Goal: Transaction & Acquisition: Purchase product/service

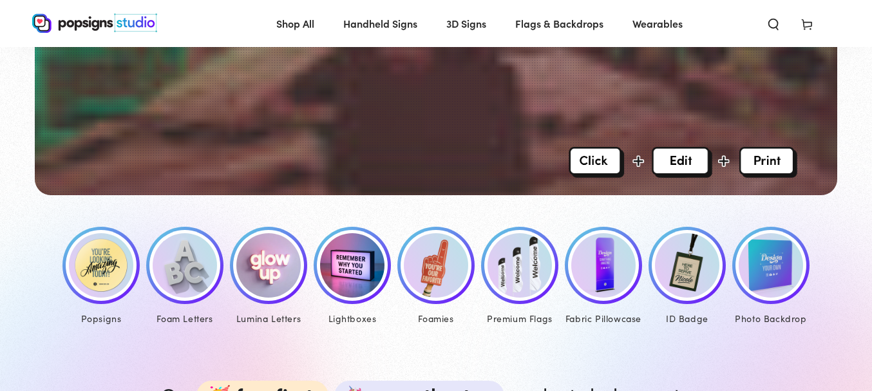
scroll to position [476, 0]
click at [182, 269] on img at bounding box center [185, 265] width 64 height 64
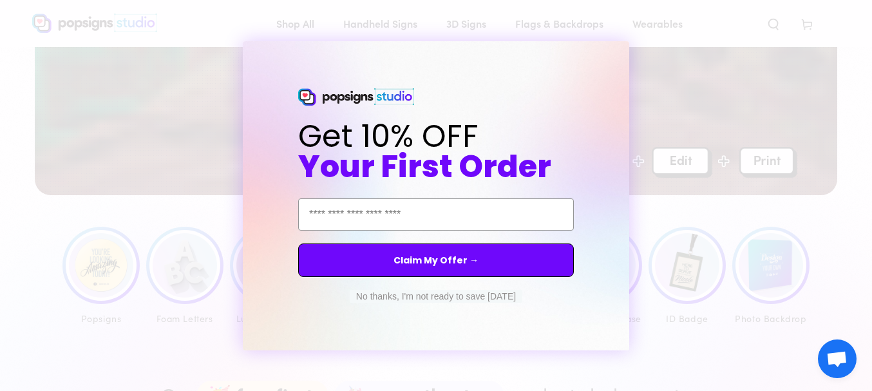
click at [396, 302] on button "No thanks, I'm not ready to save today" at bounding box center [436, 296] width 173 height 13
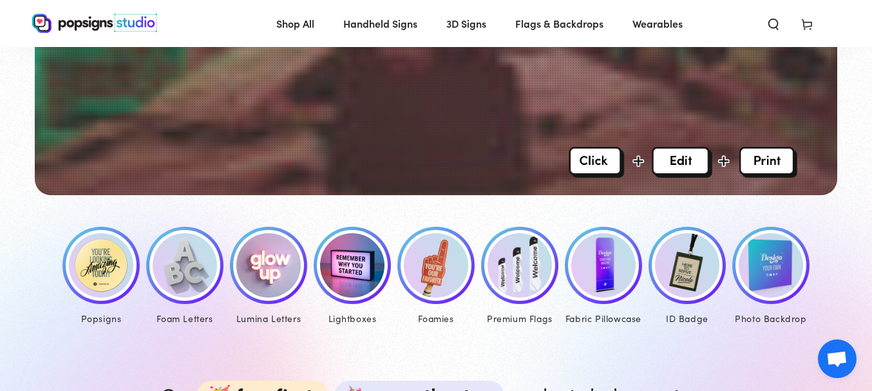
click at [265, 266] on img at bounding box center [268, 265] width 64 height 64
click at [354, 268] on img at bounding box center [352, 265] width 64 height 64
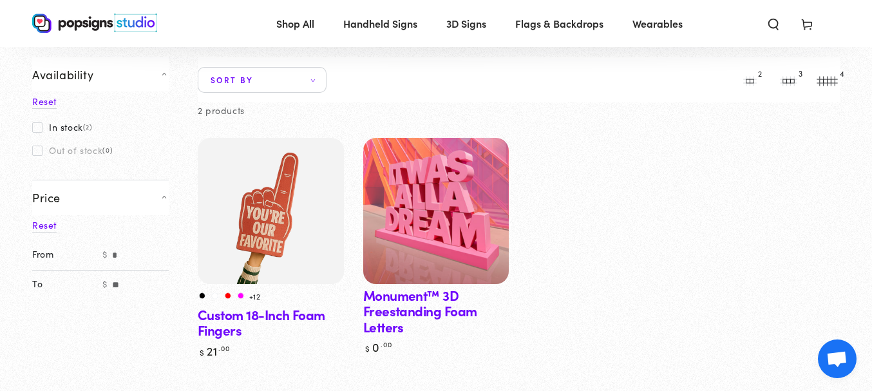
scroll to position [81, 0]
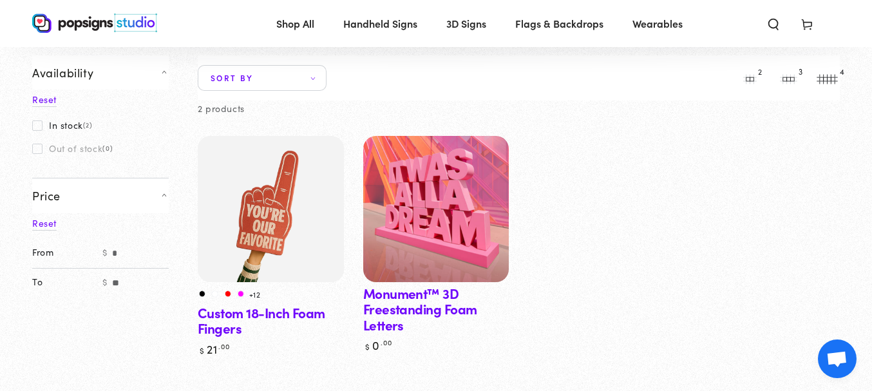
click at [408, 311] on link "Monument™ 3D Freestanding Foam Letters" at bounding box center [436, 244] width 146 height 217
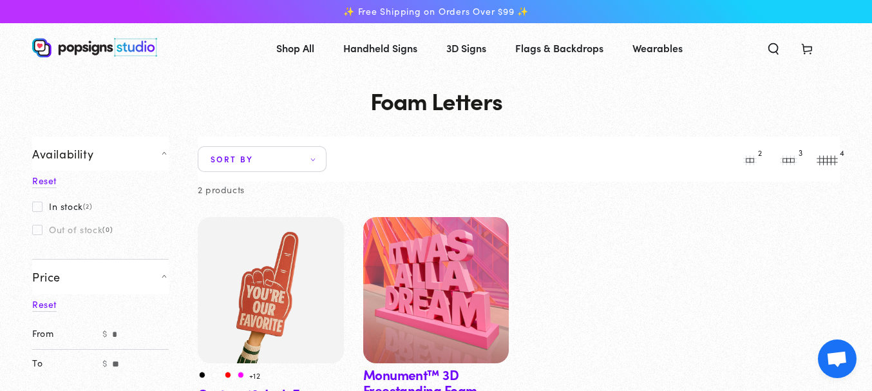
scroll to position [0, 0]
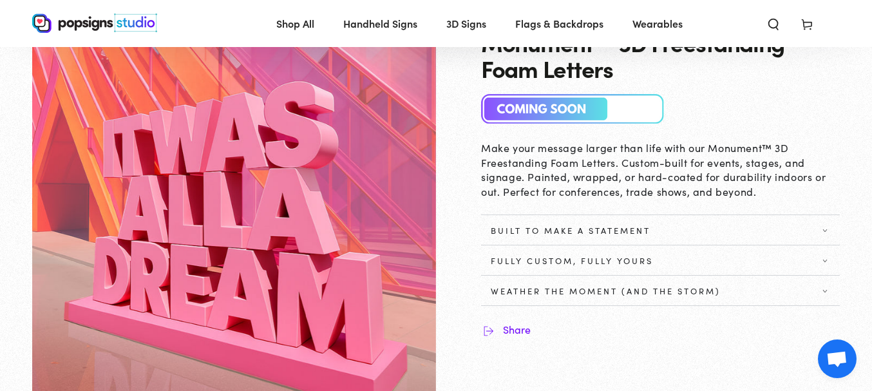
scroll to position [97, 0]
click at [592, 111] on img at bounding box center [573, 108] width 184 height 30
click at [827, 259] on icon at bounding box center [825, 260] width 4 height 3
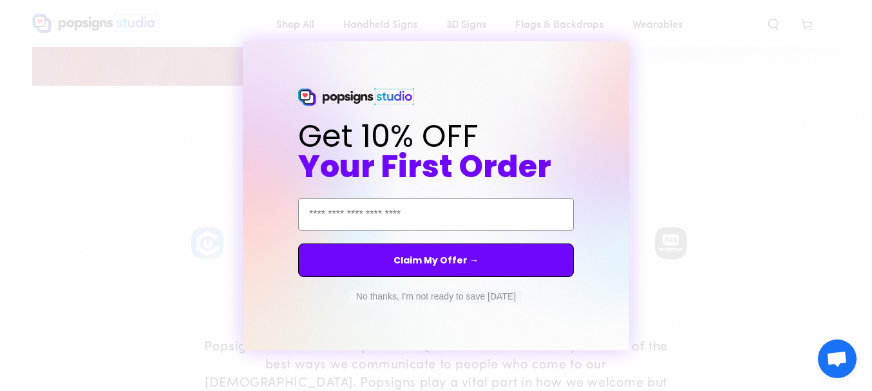
scroll to position [480, 0]
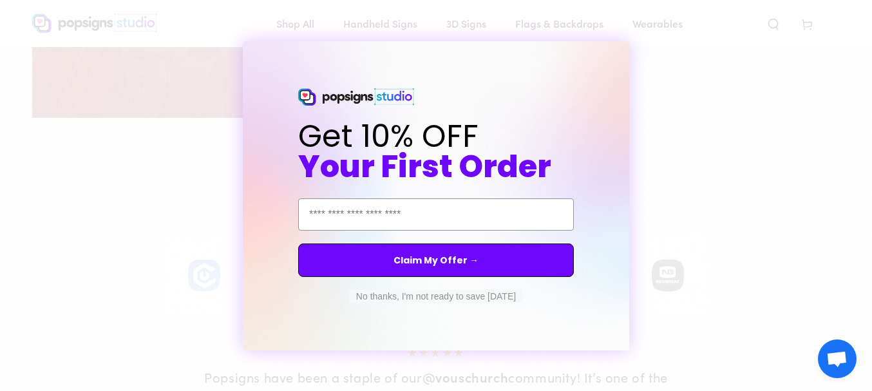
click at [492, 296] on button "No thanks, I'm not ready to save today" at bounding box center [436, 296] width 173 height 13
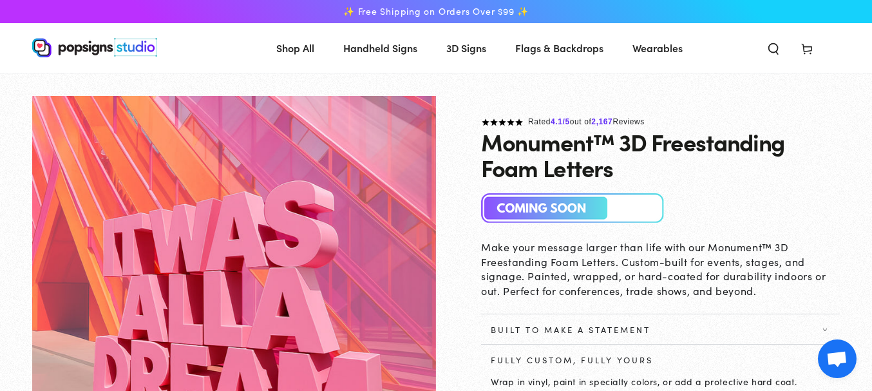
scroll to position [0, 0]
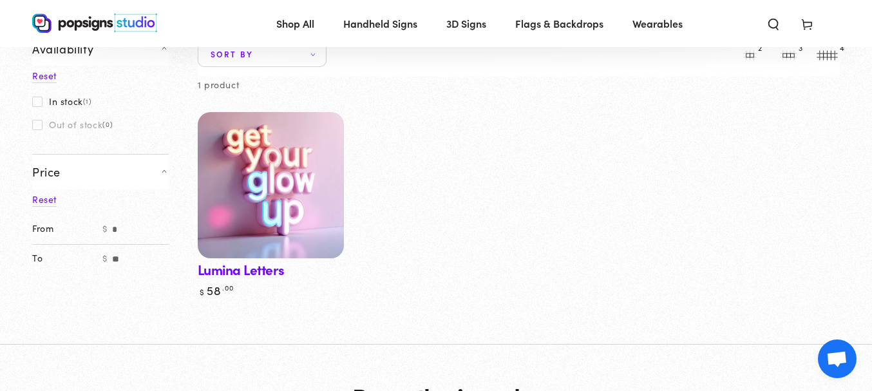
scroll to position [102, 0]
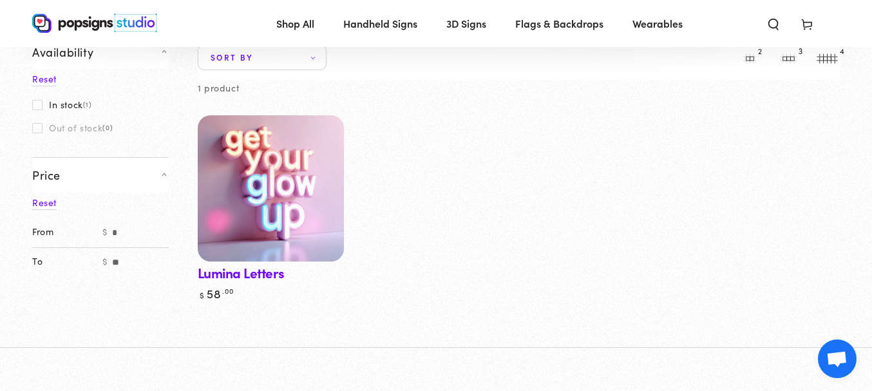
click at [265, 185] on img at bounding box center [270, 188] width 151 height 151
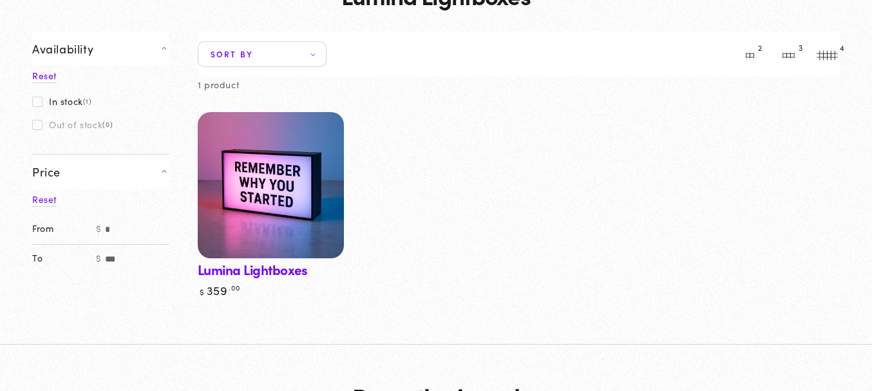
scroll to position [117, 0]
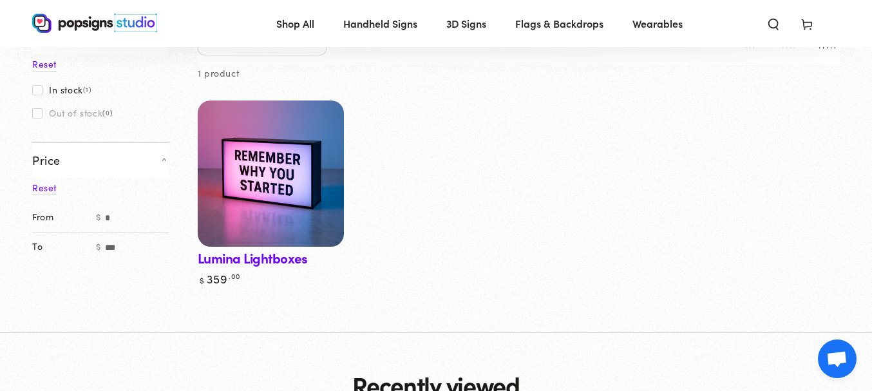
click at [296, 262] on link "Lumina Lightboxes" at bounding box center [271, 194] width 146 height 186
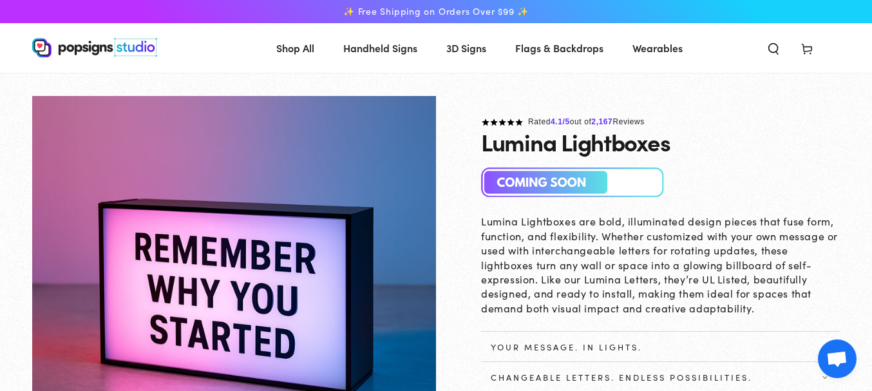
click at [465, 46] on span "3D Signs" at bounding box center [467, 48] width 40 height 19
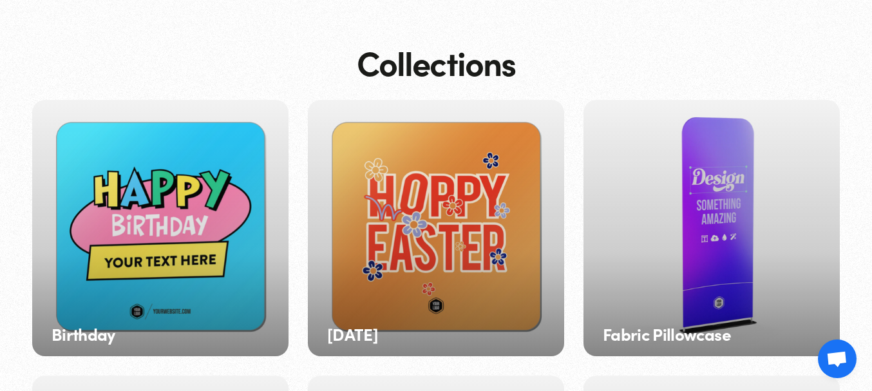
scroll to position [99, 0]
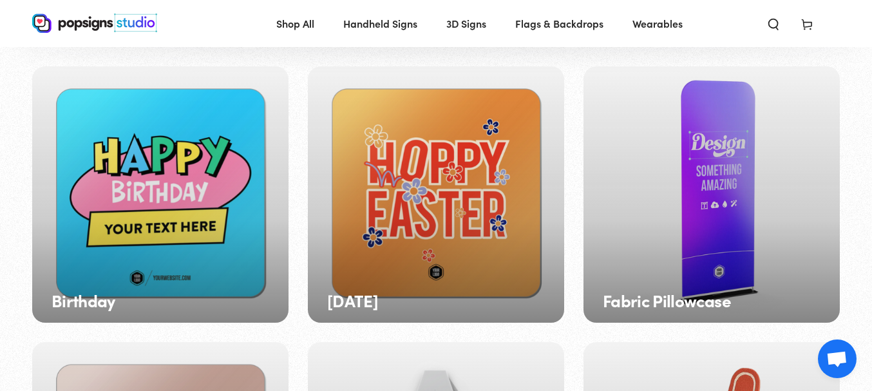
click at [683, 300] on h3 "Fabric Pillowcase" at bounding box center [667, 300] width 128 height 19
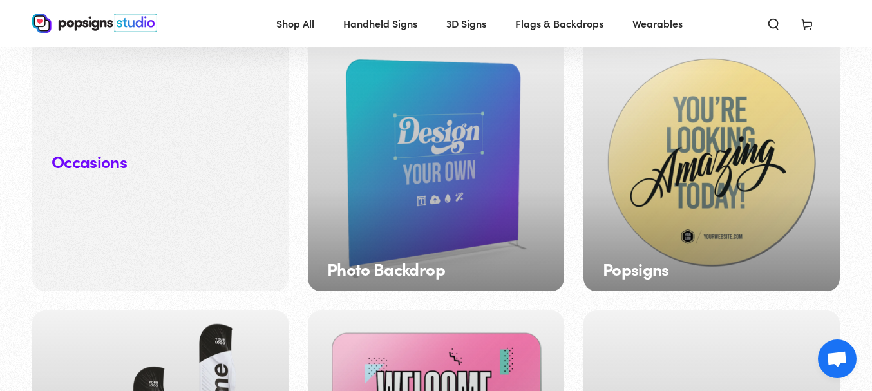
scroll to position [1232, 0]
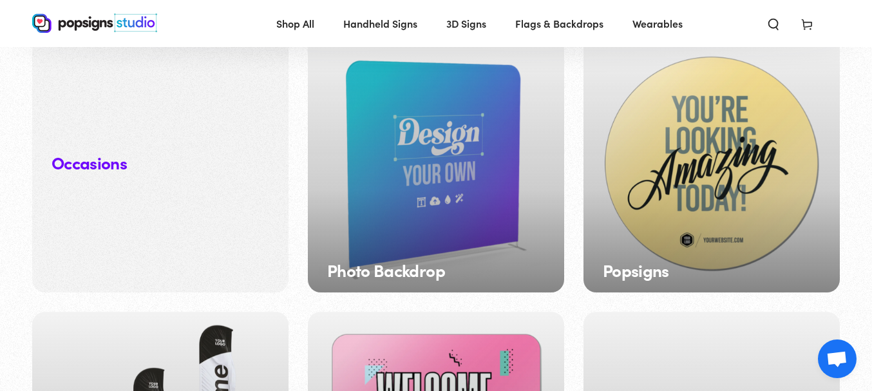
click at [645, 213] on div "Popsigns" at bounding box center [712, 164] width 256 height 256
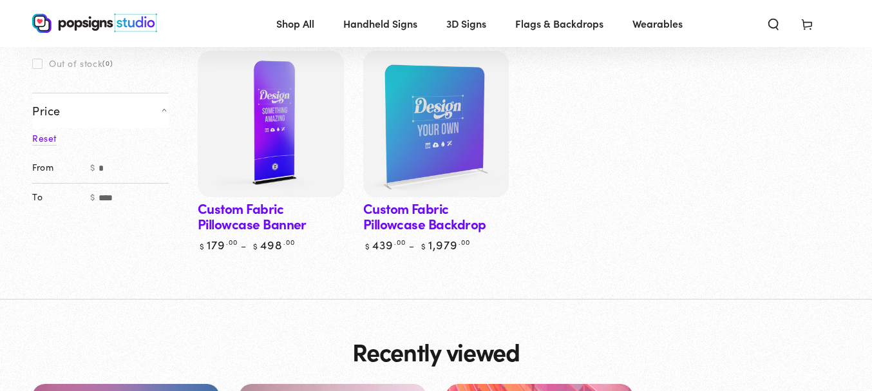
scroll to position [166, 0]
click at [283, 227] on link "Custom Fabric Pillowcase Banner" at bounding box center [271, 151] width 146 height 201
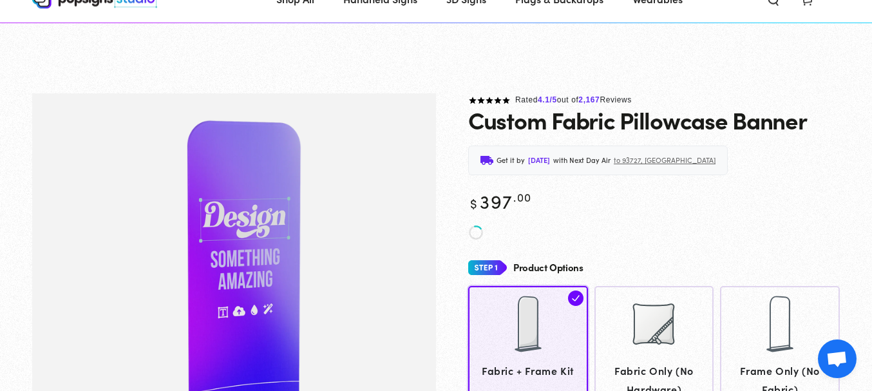
scroll to position [180, 0]
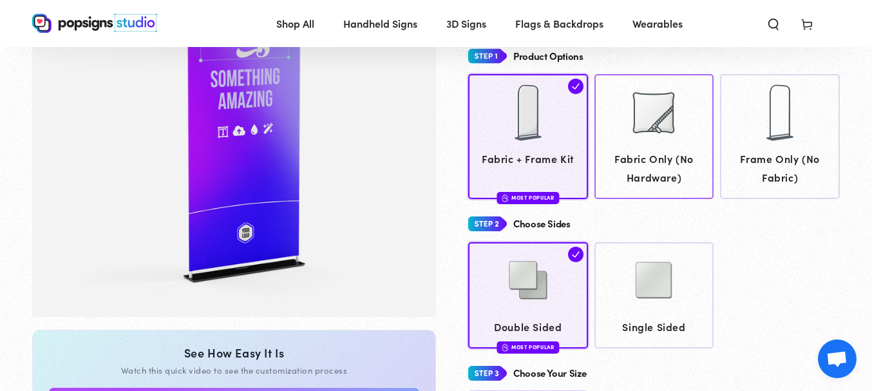
click at [650, 169] on span "Fabric Only (No Hardware)" at bounding box center [654, 167] width 108 height 37
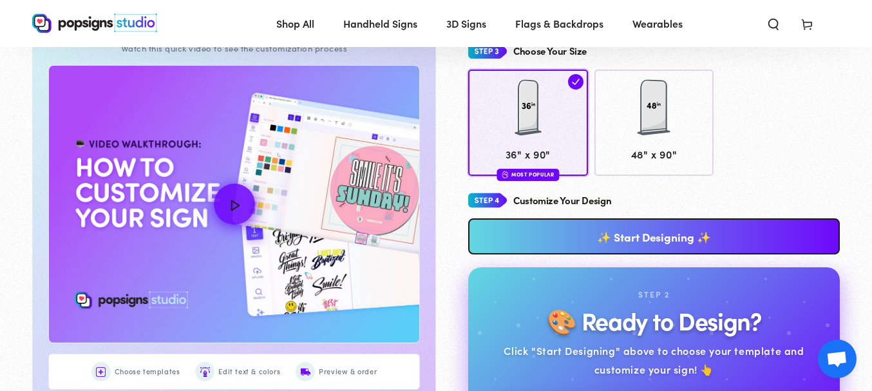
scroll to position [504, 0]
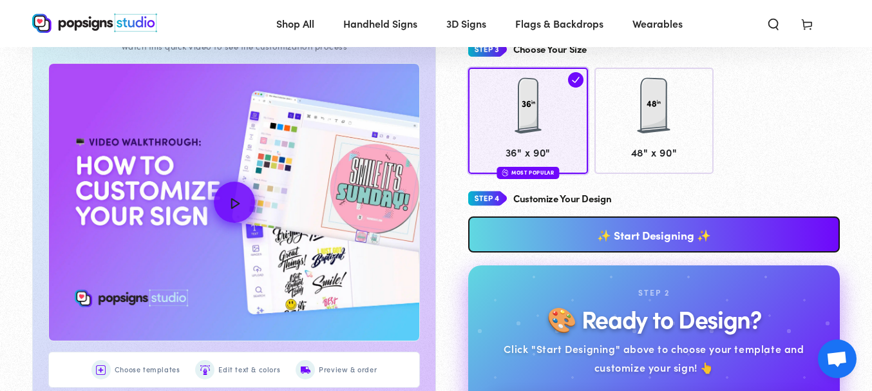
click at [707, 227] on link "✨ Start Designing ✨" at bounding box center [654, 234] width 372 height 36
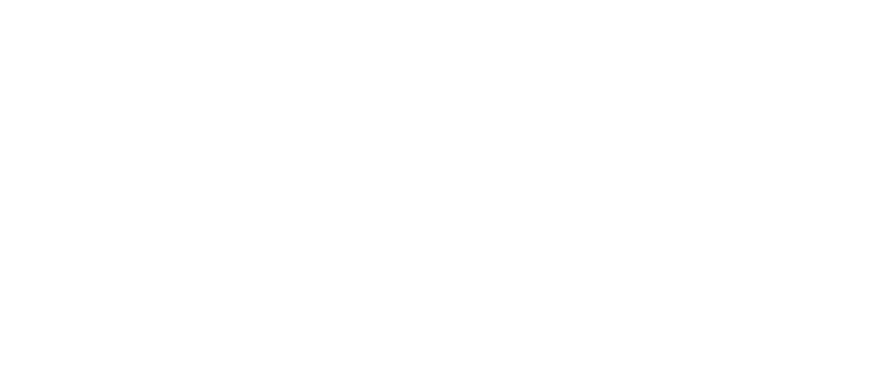
scroll to position [0, 0]
type textarea "An ancient tree with a door leading to a magical world"
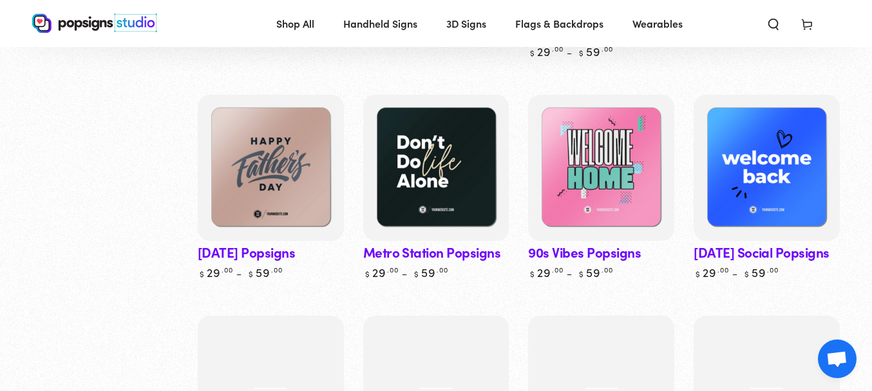
scroll to position [628, 0]
